Goal: Task Accomplishment & Management: Use online tool/utility

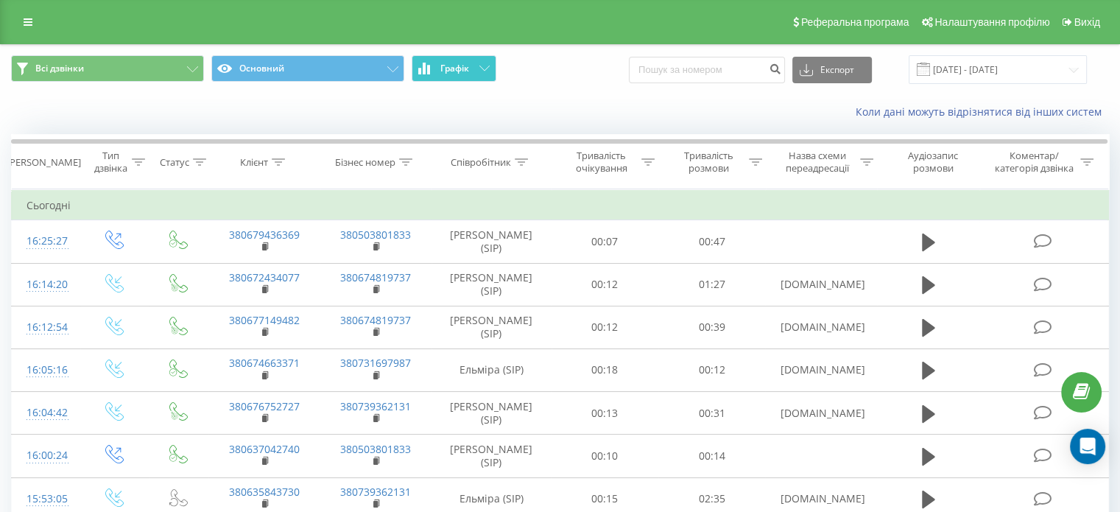
click at [471, 74] on button "Графік" at bounding box center [454, 68] width 85 height 27
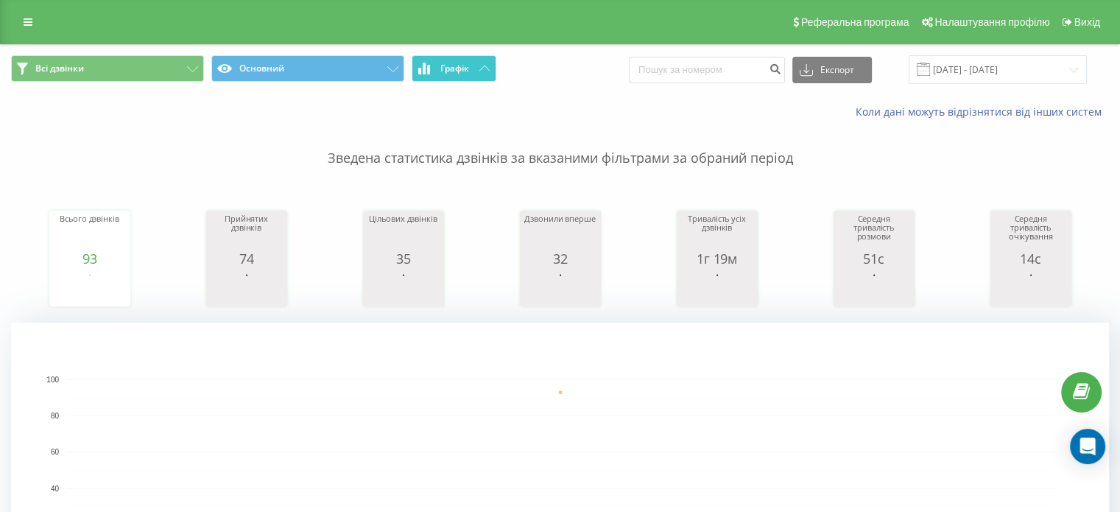
click at [471, 74] on button "Графік" at bounding box center [454, 68] width 85 height 27
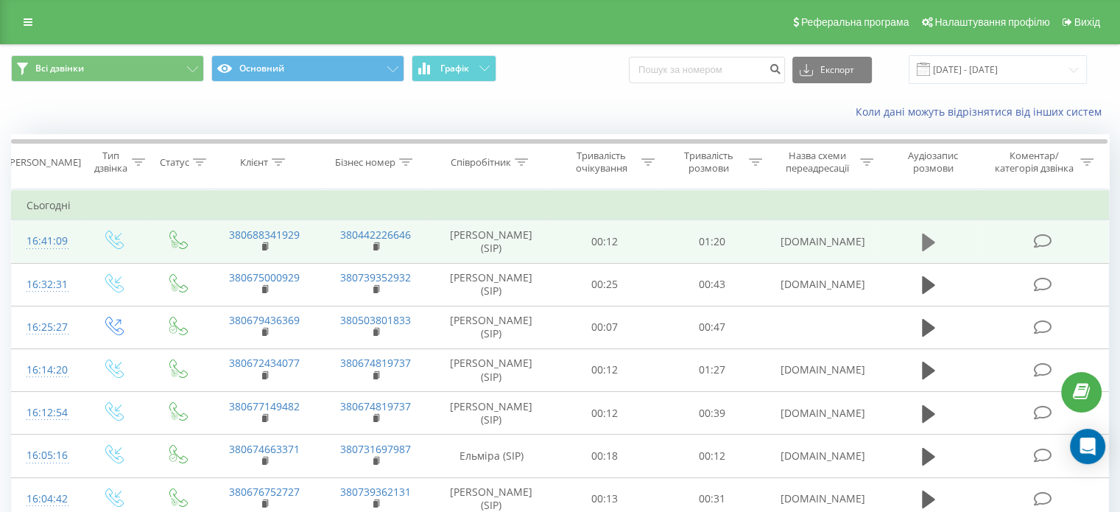
click at [934, 245] on icon at bounding box center [928, 242] width 13 height 21
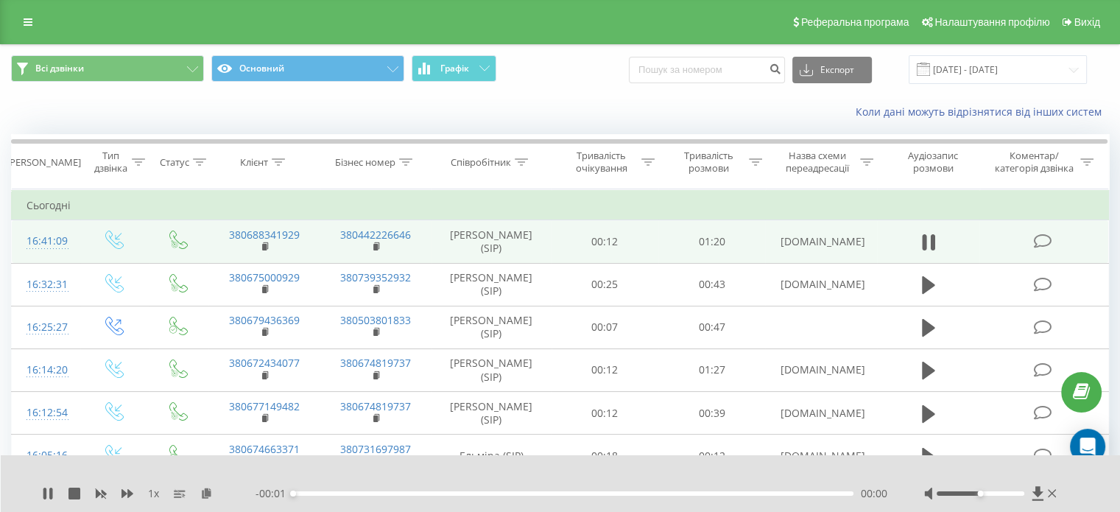
click at [787, 490] on div "- 00:01 00:00 00:00" at bounding box center [572, 493] width 632 height 15
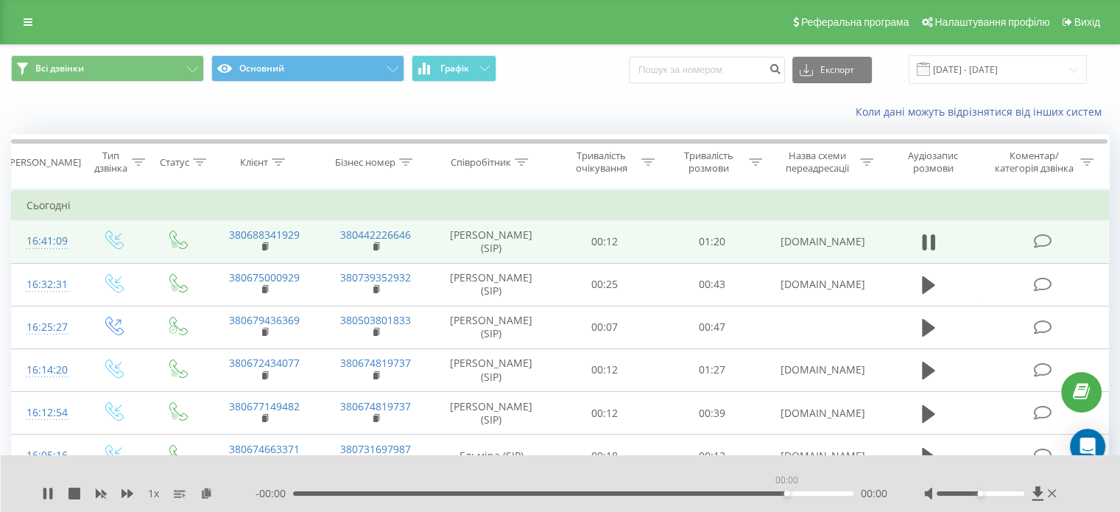
click at [787, 491] on div "00:00" at bounding box center [573, 493] width 560 height 4
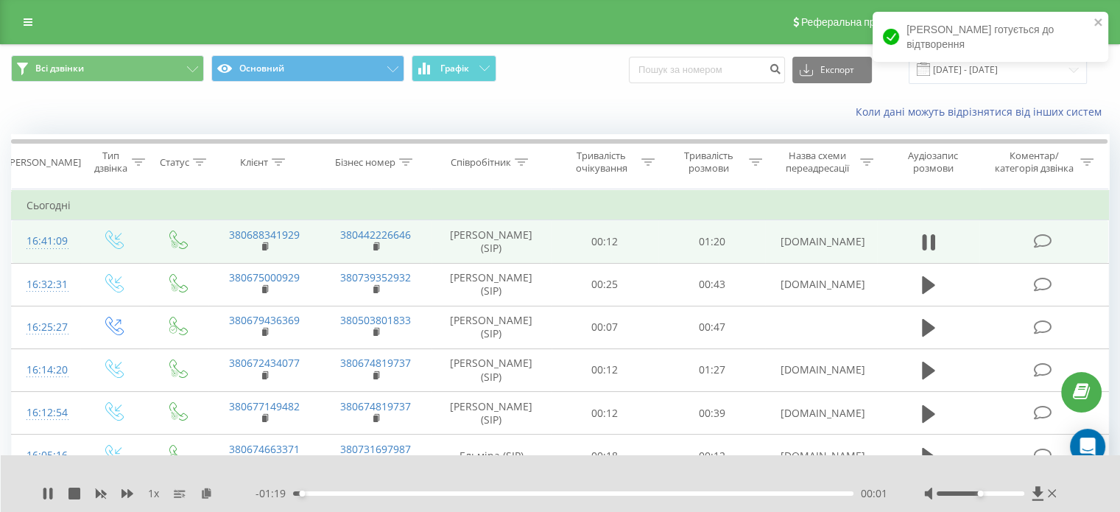
click at [798, 494] on div "- 01:19 00:01 00:01" at bounding box center [572, 493] width 632 height 15
click at [798, 492] on div "00:01" at bounding box center [573, 493] width 560 height 4
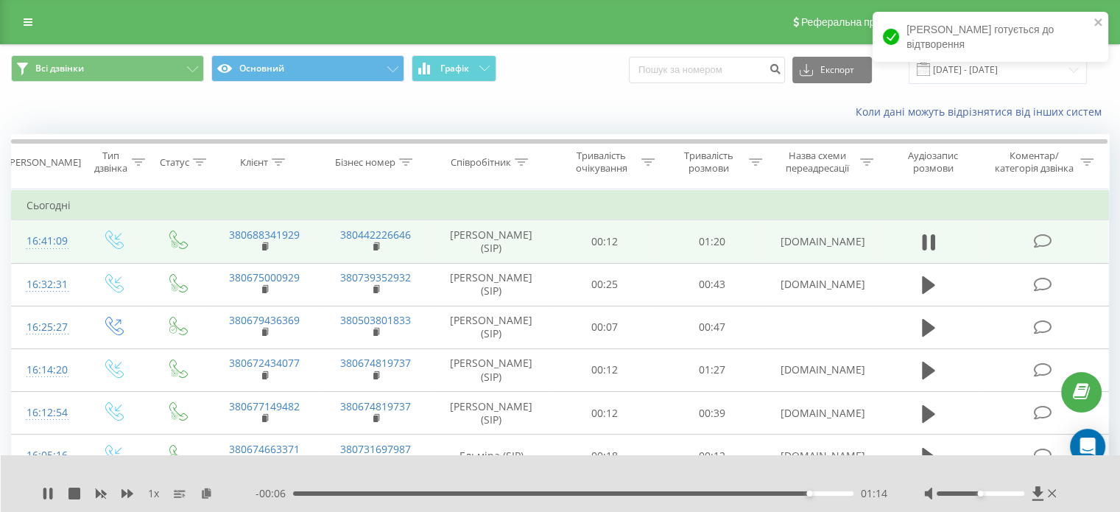
click at [776, 494] on div "01:14" at bounding box center [573, 493] width 560 height 4
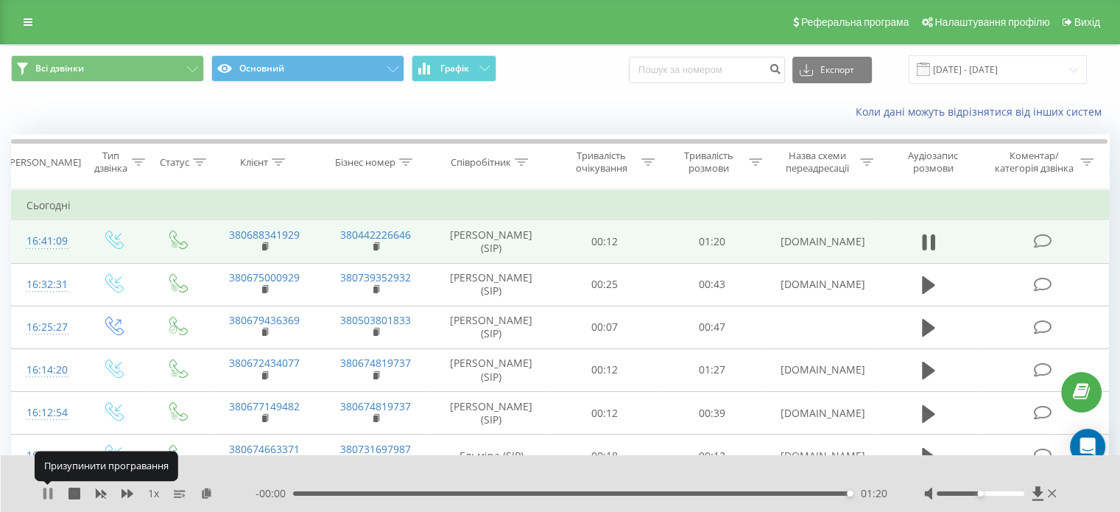
click at [52, 491] on icon at bounding box center [50, 494] width 3 height 12
click at [461, 85] on div "Всі дзвінки Основний Графік Експорт .csv .xls .xlsx 19.09.2025 - 19.09.2025" at bounding box center [560, 69] width 1119 height 49
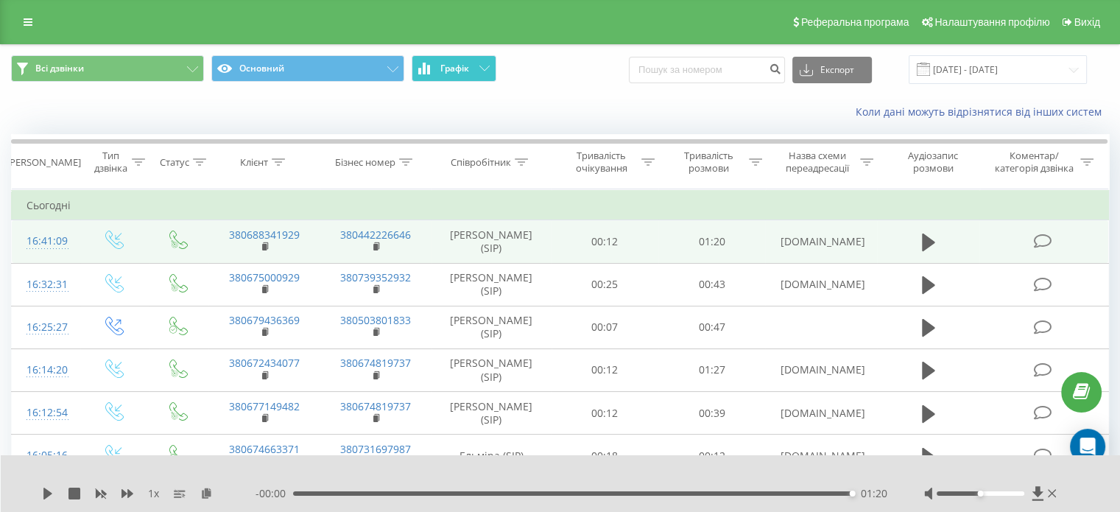
click at [463, 77] on button "Графік" at bounding box center [454, 68] width 85 height 27
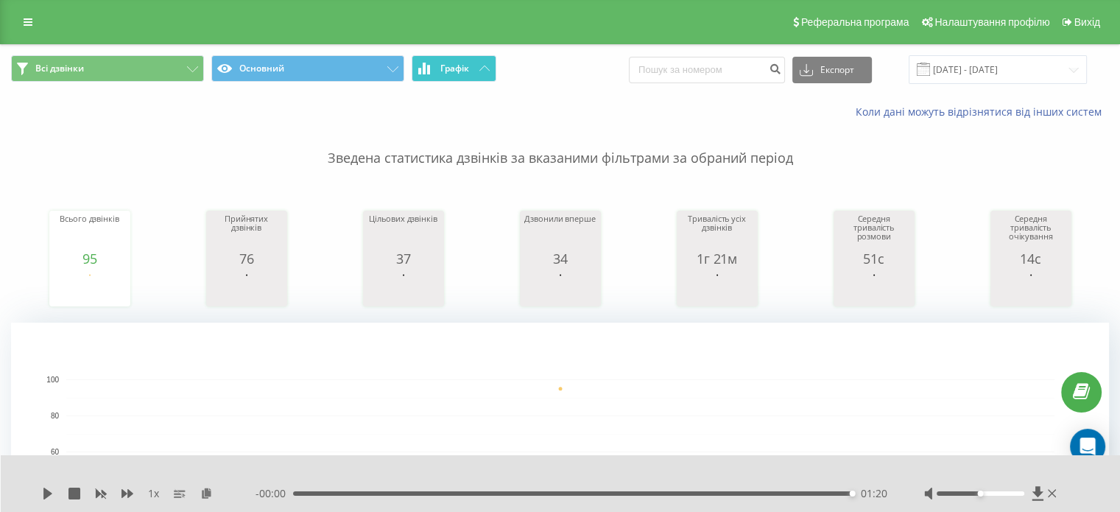
click at [463, 77] on button "Графік" at bounding box center [454, 68] width 85 height 27
